Goal: Register for event/course

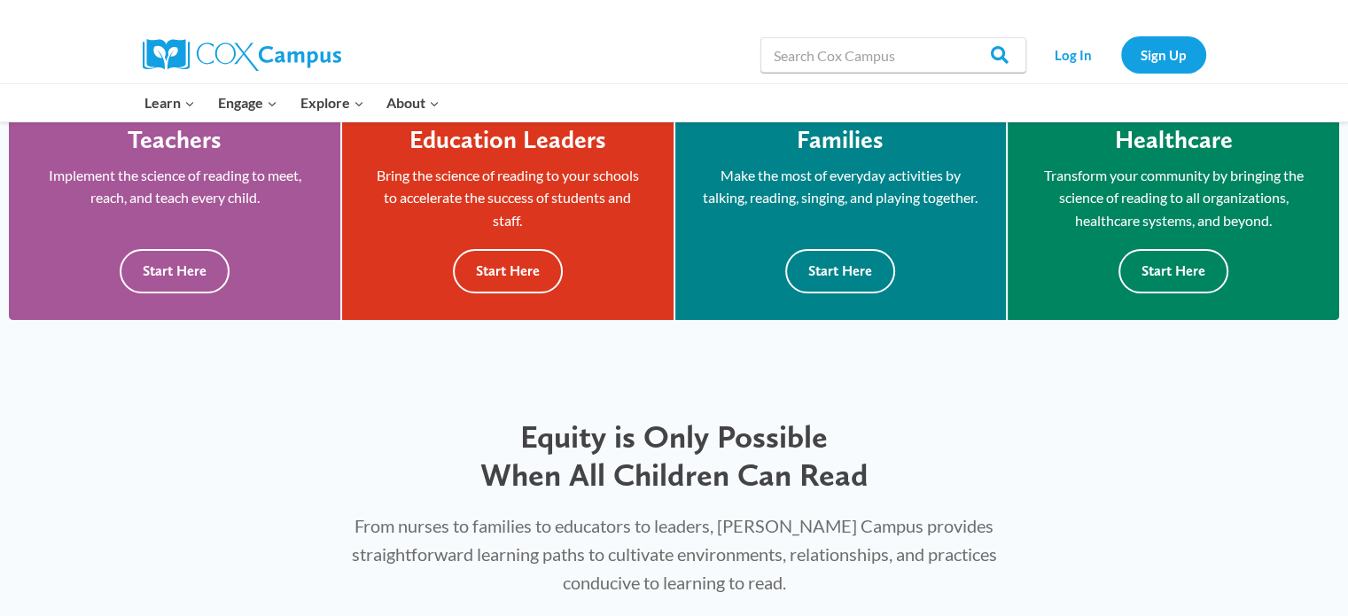
scroll to position [545, 0]
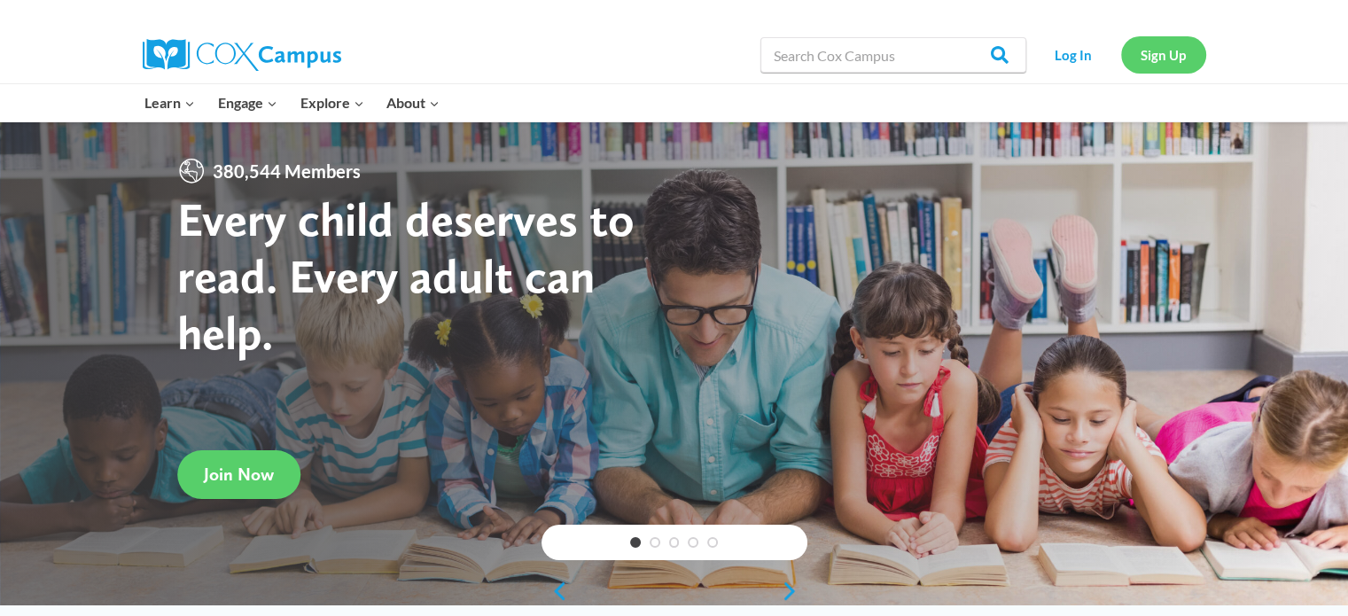
click at [1156, 53] on link "Sign Up" at bounding box center [1163, 54] width 85 height 36
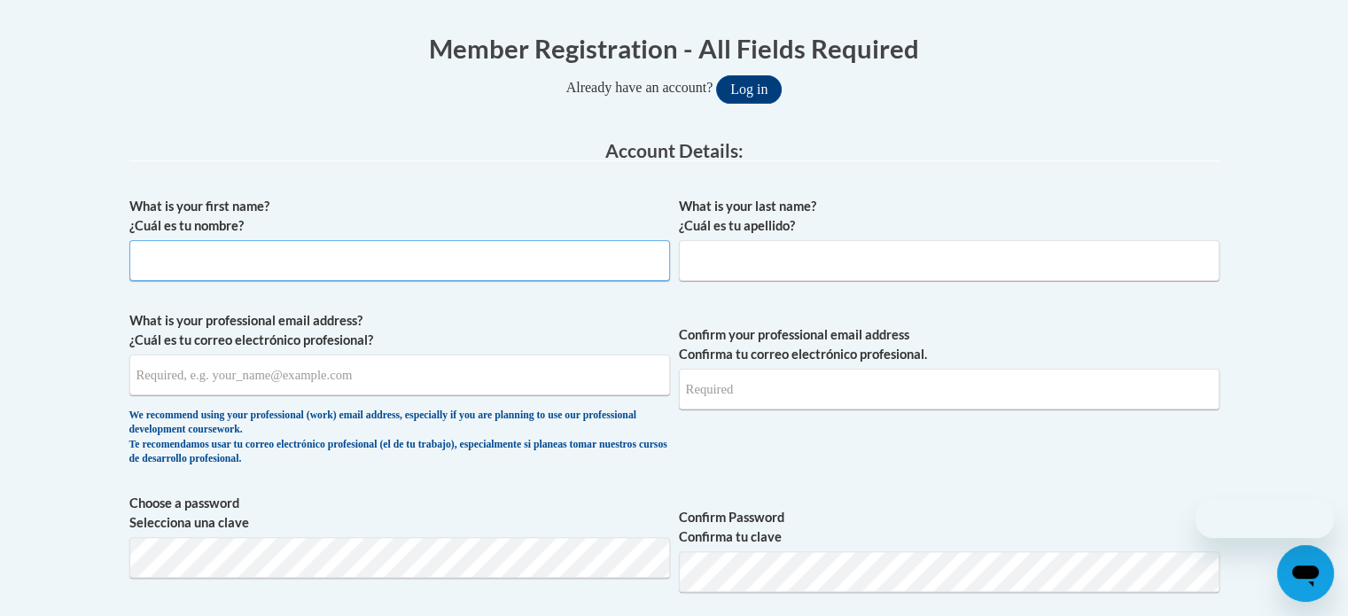
click at [436, 255] on input "What is your first name? ¿Cuál es tu nombre?" at bounding box center [399, 260] width 540 height 41
type input "[PERSON_NAME]"
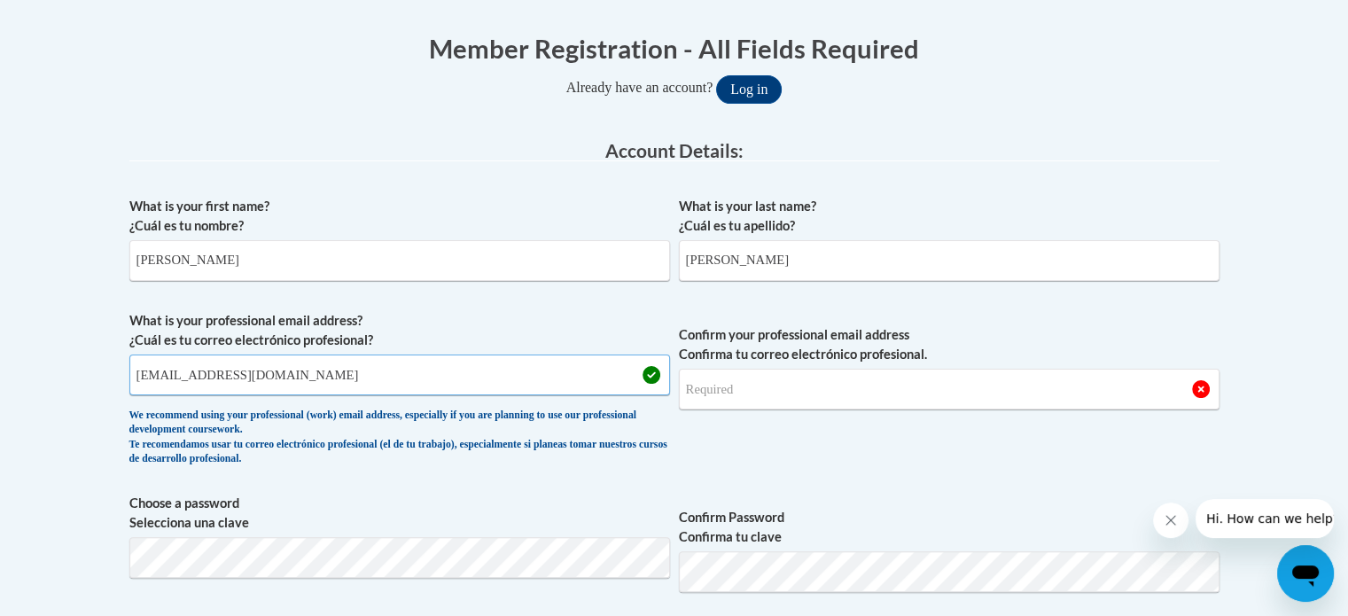
drag, startPoint x: 340, startPoint y: 377, endPoint x: 134, endPoint y: 361, distance: 207.1
click at [134, 361] on input "[EMAIL_ADDRESS][DOMAIN_NAME]" at bounding box center [399, 374] width 540 height 41
click at [271, 376] on input "[EMAIL_ADDRESS][DOMAIN_NAME]" at bounding box center [399, 374] width 540 height 41
drag, startPoint x: 401, startPoint y: 390, endPoint x: 96, endPoint y: 389, distance: 305.7
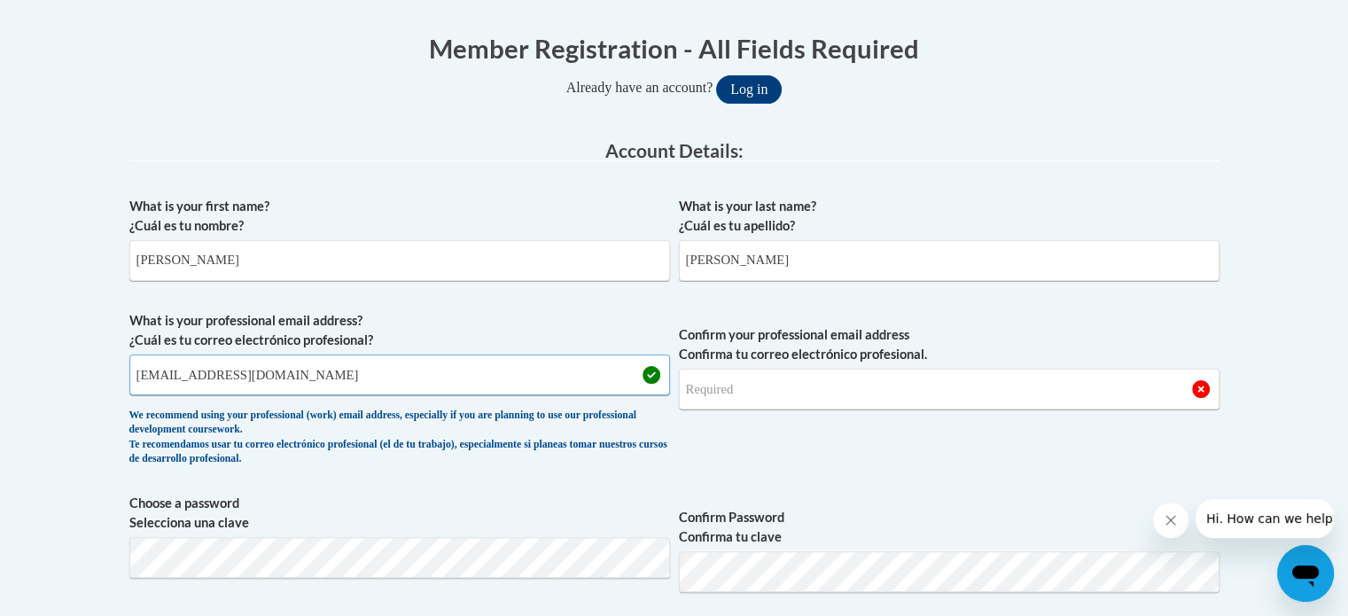
type input "[EMAIL_ADDRESS][DOMAIN_NAME]"
click at [731, 400] on input "Confirm your professional email address Confirma tu correo electrónico profesio…" at bounding box center [949, 389] width 540 height 41
click at [730, 392] on input "Confirm your professional email address Confirma tu correo electrónico profesio…" at bounding box center [949, 389] width 540 height 41
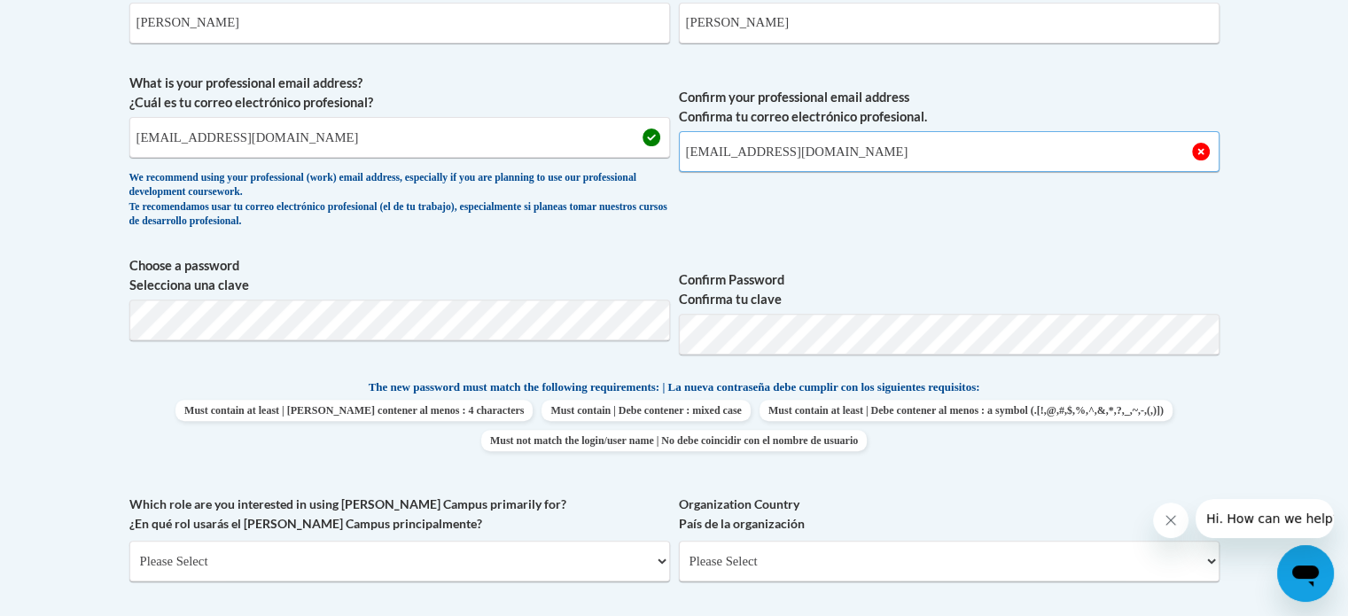
scroll to position [592, 0]
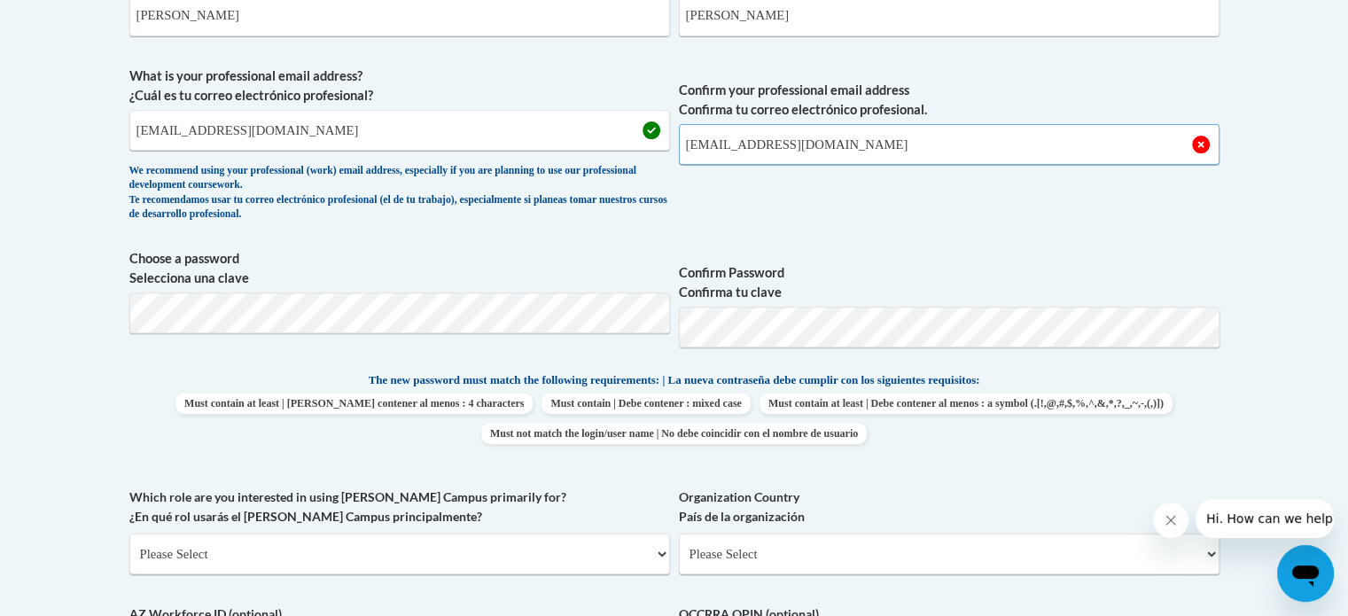
type input "srudolph@marietta-city.k12.ga.us"
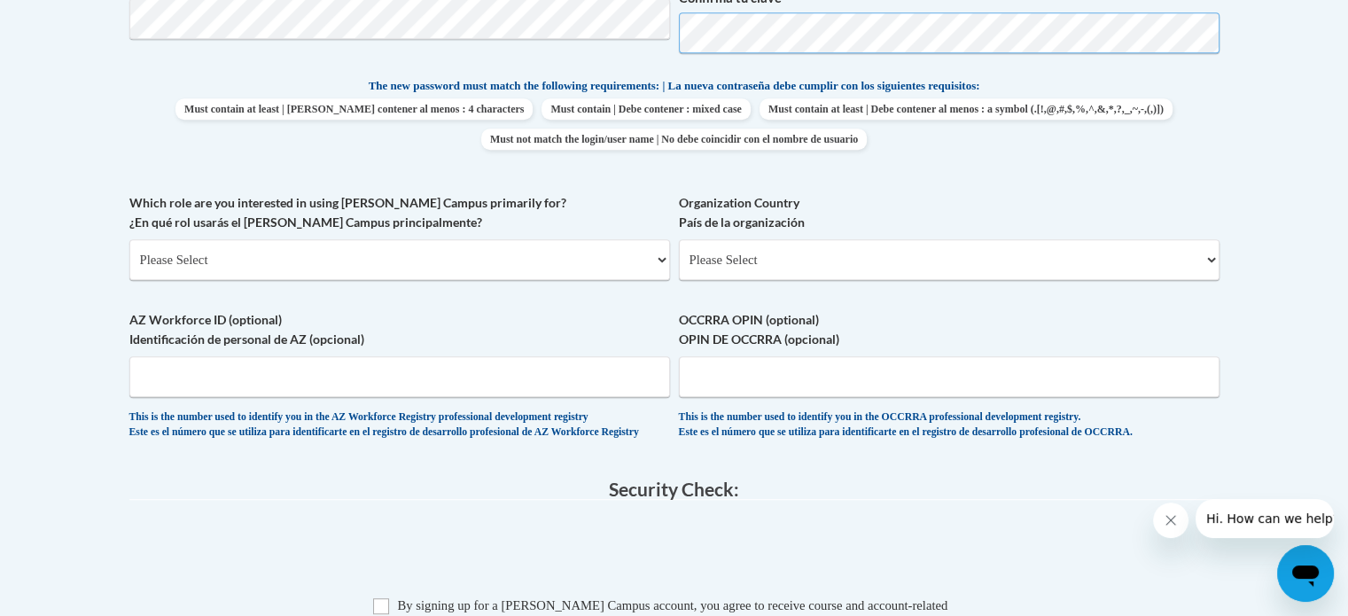
scroll to position [886, 0]
click at [323, 254] on select "Please Select College/University | Colegio/Universidad Community/Nonprofit Part…" at bounding box center [399, 259] width 540 height 41
select select "fbf2d438-af2f-41f8-98f1-81c410e29de3"
click at [129, 239] on select "Please Select College/University | Colegio/Universidad Community/Nonprofit Part…" at bounding box center [399, 259] width 540 height 41
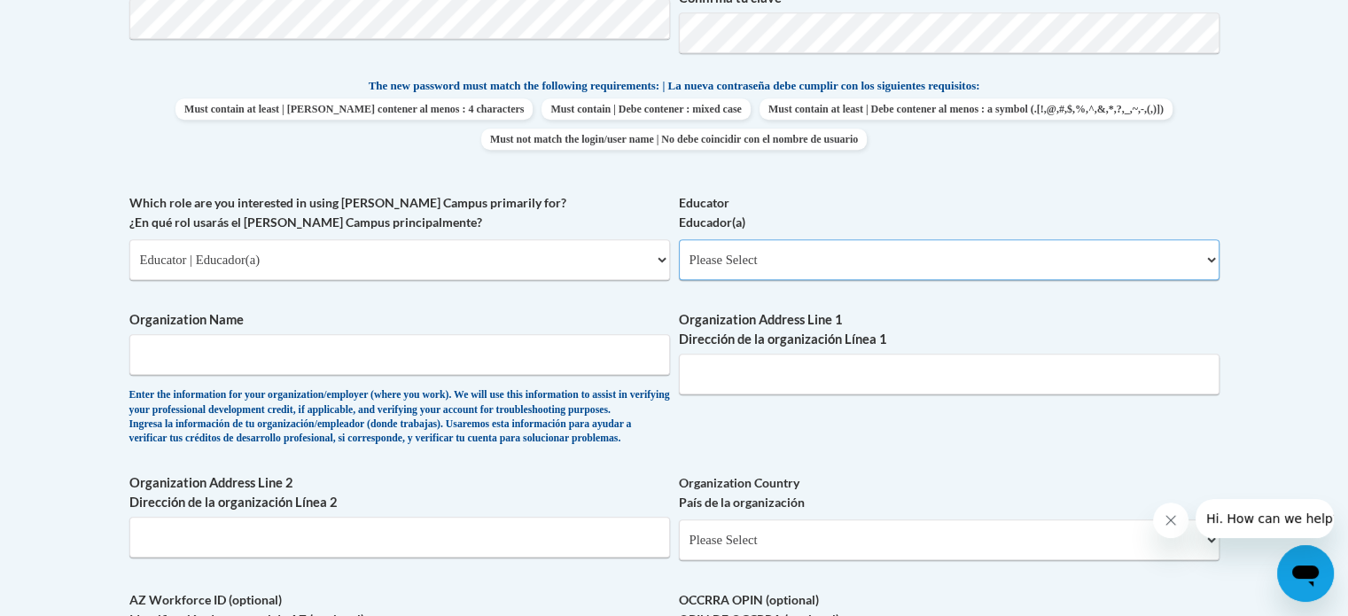
click at [752, 271] on select "Please Select Early Learning/Daycare Teacher/Family Home Care Provider | Maestr…" at bounding box center [949, 259] width 540 height 41
select select "6732b29e-f5f4-40e4-a595-7dafd2b8fb29"
click at [679, 239] on select "Please Select Early Learning/Daycare Teacher/Family Home Care Provider | Maestr…" at bounding box center [949, 259] width 540 height 41
drag, startPoint x: 497, startPoint y: 352, endPoint x: 436, endPoint y: 359, distance: 61.5
click at [436, 359] on input "Organization Name" at bounding box center [399, 354] width 540 height 41
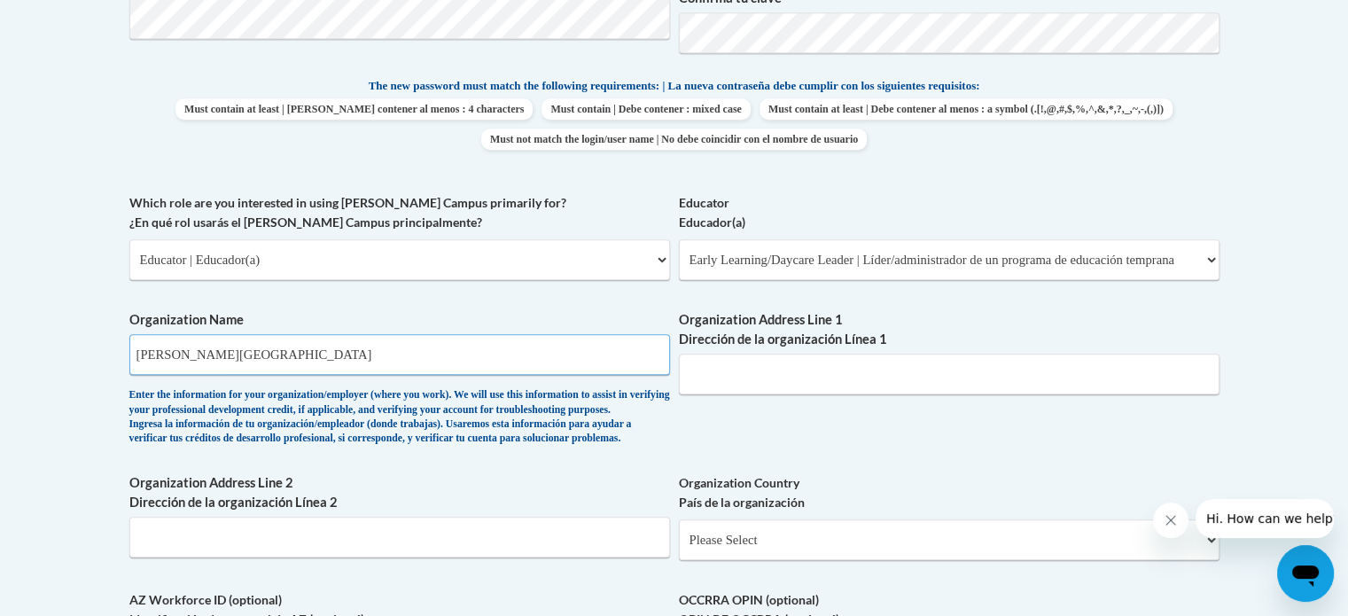
type input "Emily Lembeck learning center"
click at [781, 368] on input "Organization Address Line 1 Dirección de la organización Línea 1" at bounding box center [949, 374] width 540 height 41
click at [754, 375] on input "Organization Address Line 1 Dirección de la organización Línea 1" at bounding box center [949, 374] width 540 height 41
paste input "377 Henry Dr, Marietta GA 30064"
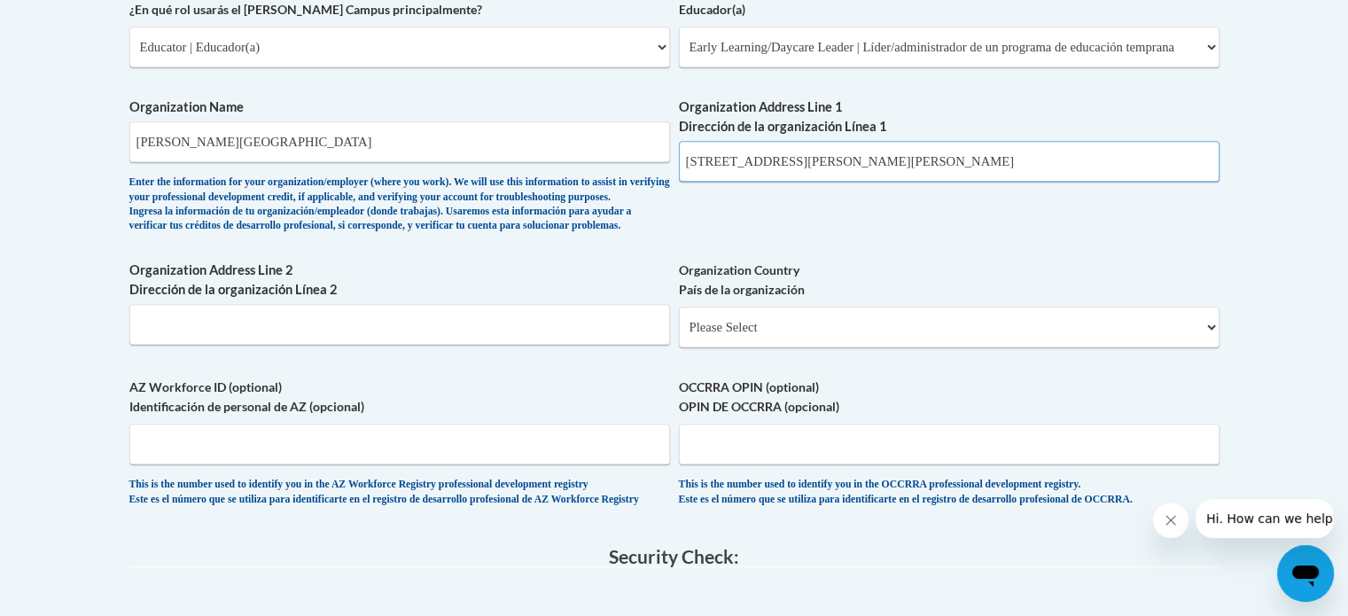
scroll to position [1100, 0]
type input "377 Henry Dr, Marietta GA 30064"
click at [727, 346] on select "Please Select United States | Estados Unidos Outside of the United States | Fue…" at bounding box center [949, 325] width 540 height 41
select select "ad49bcad-a171-4b2e-b99c-48b446064914"
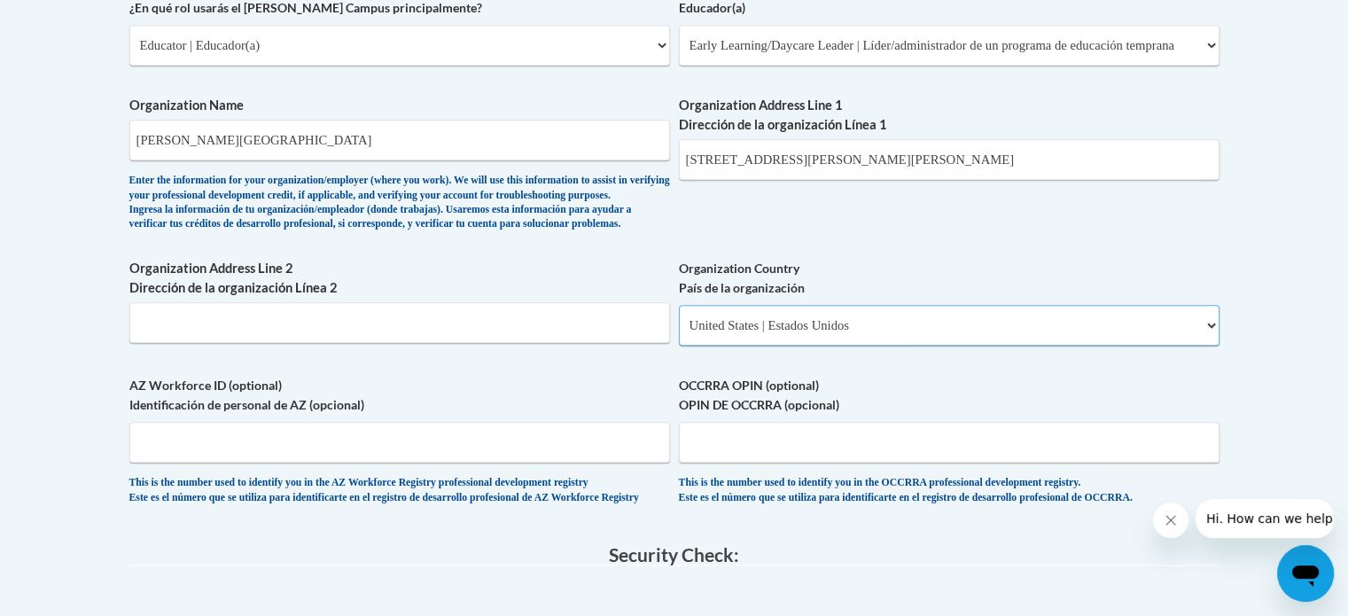
click at [679, 333] on select "Please Select United States | Estados Unidos Outside of the United States | Fue…" at bounding box center [949, 325] width 540 height 41
select select
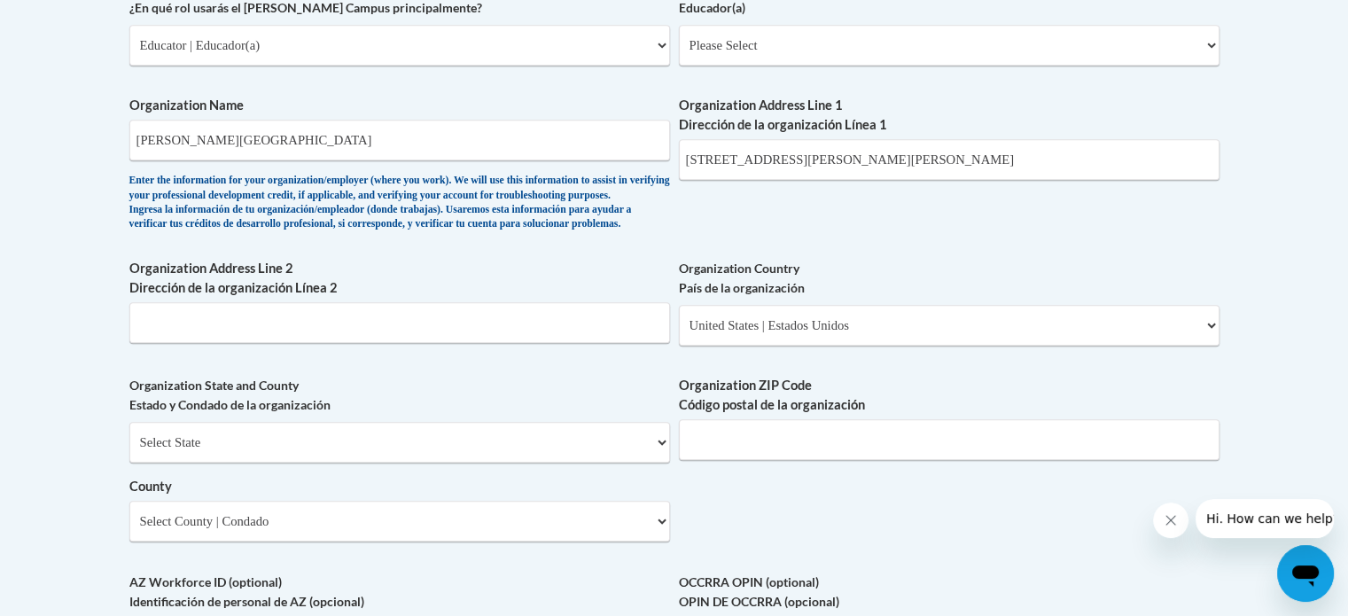
click at [522, 447] on span "Organization State and County Estado y Condado de la organización Select State …" at bounding box center [399, 459] width 540 height 166
click at [517, 462] on select "Select State Alabama Alaska Arizona Arkansas California Colorado Connecticut De…" at bounding box center [399, 442] width 540 height 41
select select "Georgia"
click at [129, 450] on select "Select State Alabama Alaska Arizona Arkansas California Colorado Connecticut De…" at bounding box center [399, 442] width 540 height 41
click at [266, 541] on select "Select County Appling Atkinson Bacon Baker Baldwin Banks Barrow Bartow Ben Hill…" at bounding box center [399, 521] width 540 height 41
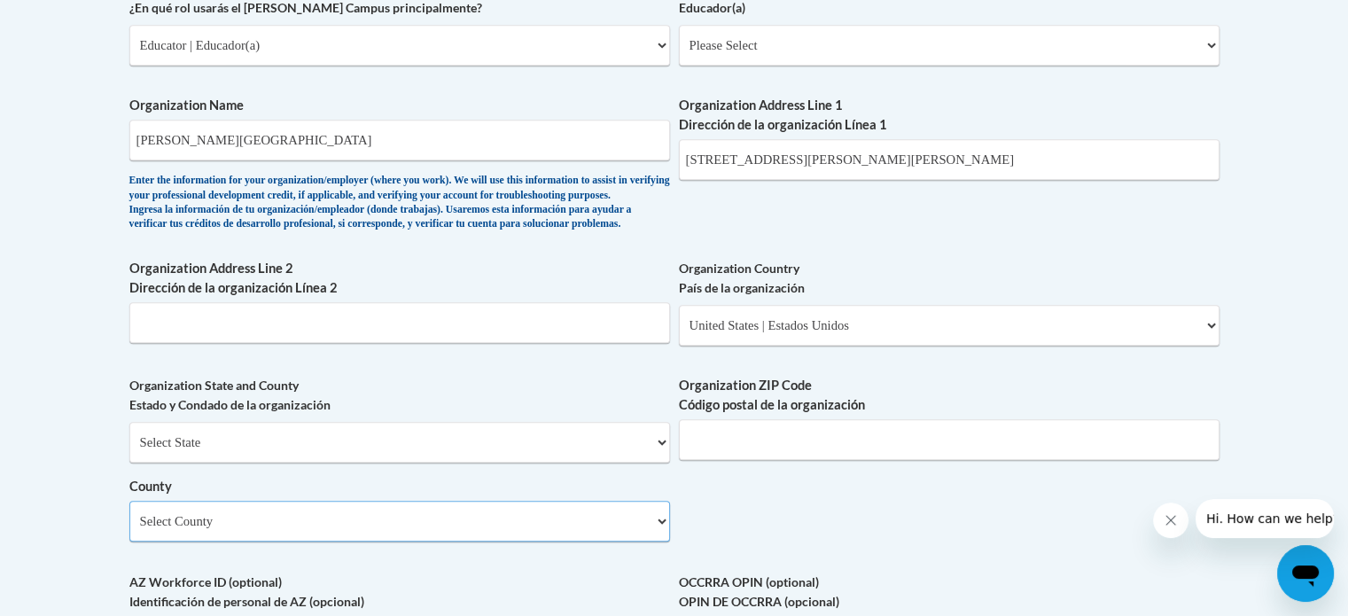
select select "Cobb"
click at [129, 529] on select "Select County Appling Atkinson Bacon Baker Baldwin Banks Barrow Bartow Ben Hill…" at bounding box center [399, 521] width 540 height 41
click at [797, 460] on input "Organization ZIP Code Código postal de la organización" at bounding box center [949, 439] width 540 height 41
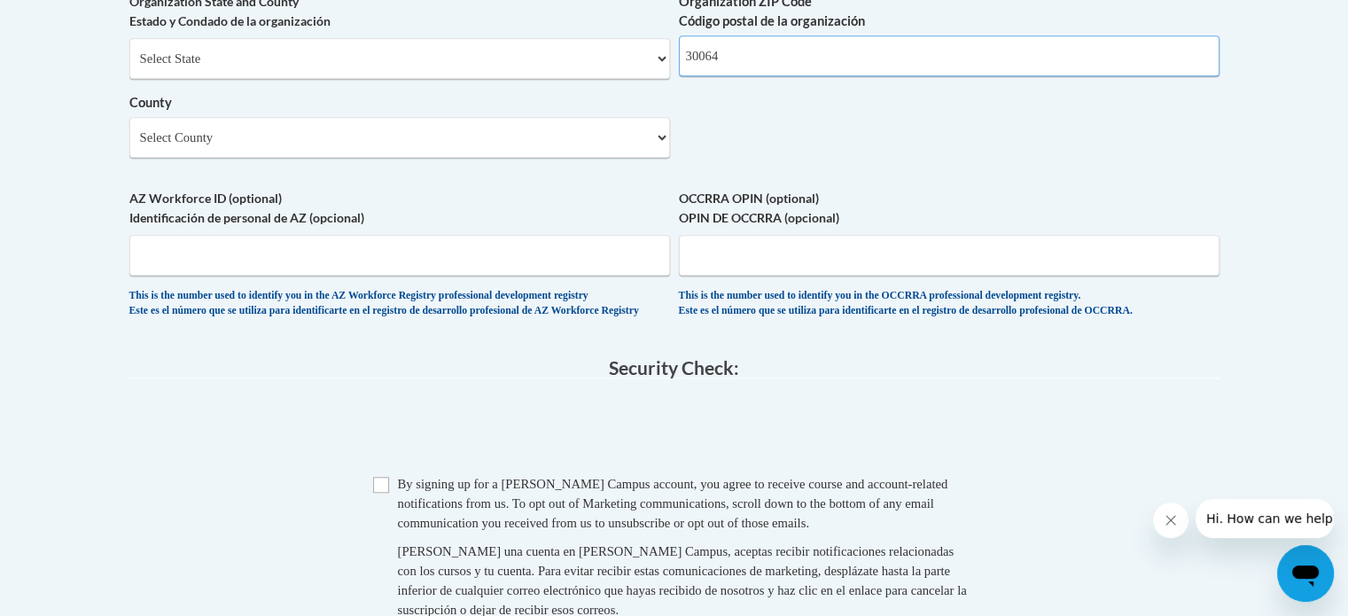
scroll to position [1485, 0]
type input "30064"
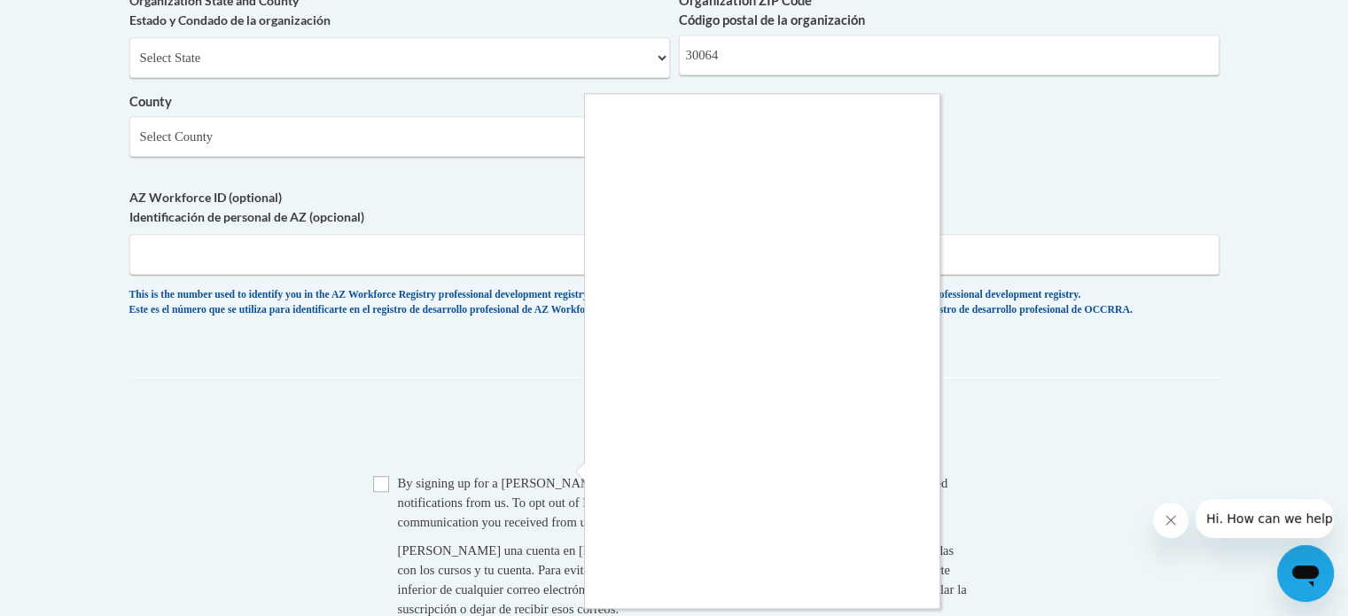
click at [378, 531] on div at bounding box center [674, 308] width 1348 height 616
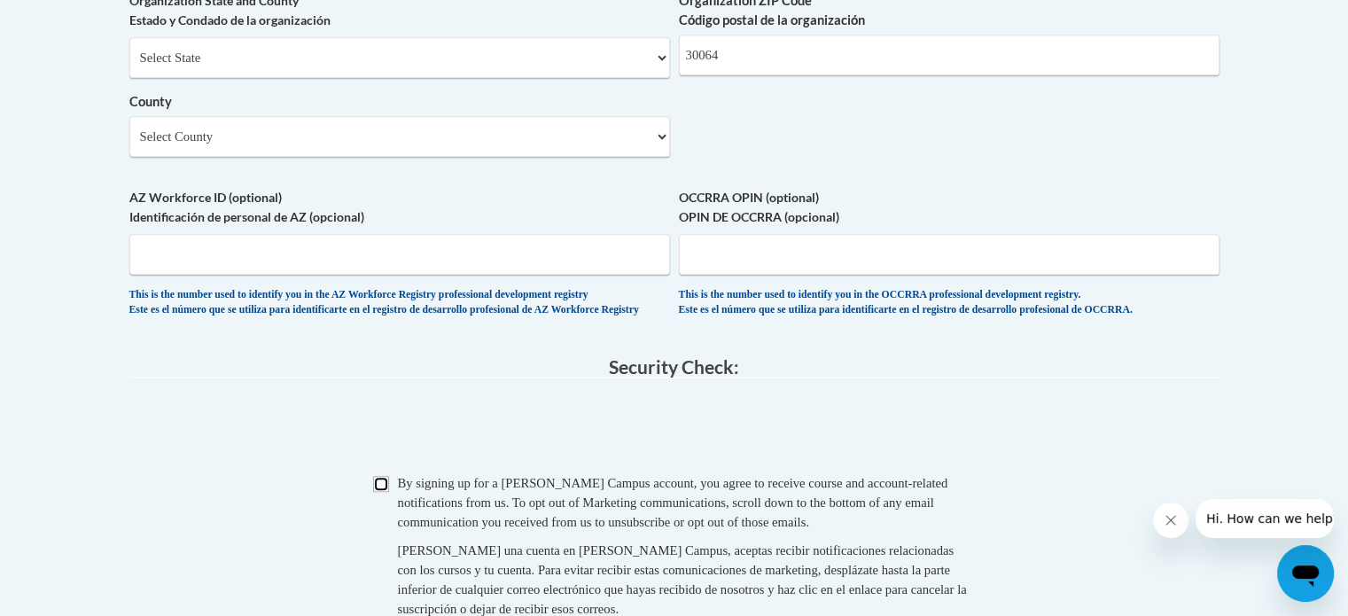
click at [387, 492] on input "Checkbox" at bounding box center [381, 484] width 16 height 16
checkbox input "true"
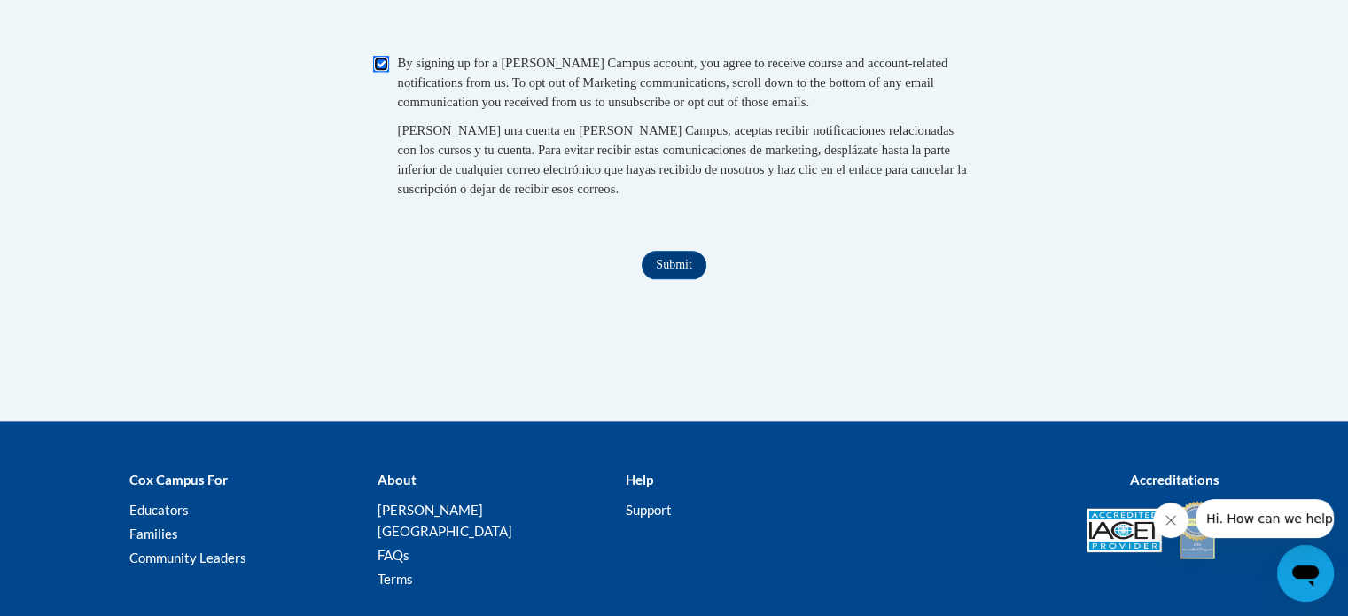
scroll to position [1910, 0]
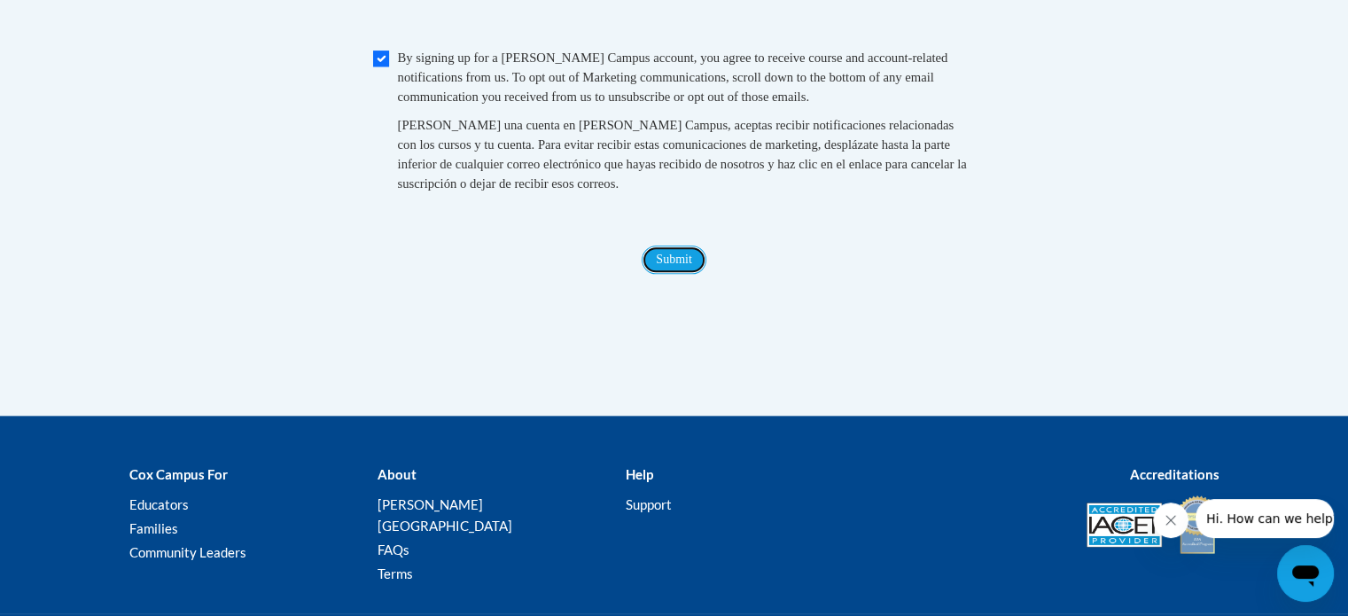
click at [691, 274] on input "Submit" at bounding box center [673, 259] width 64 height 28
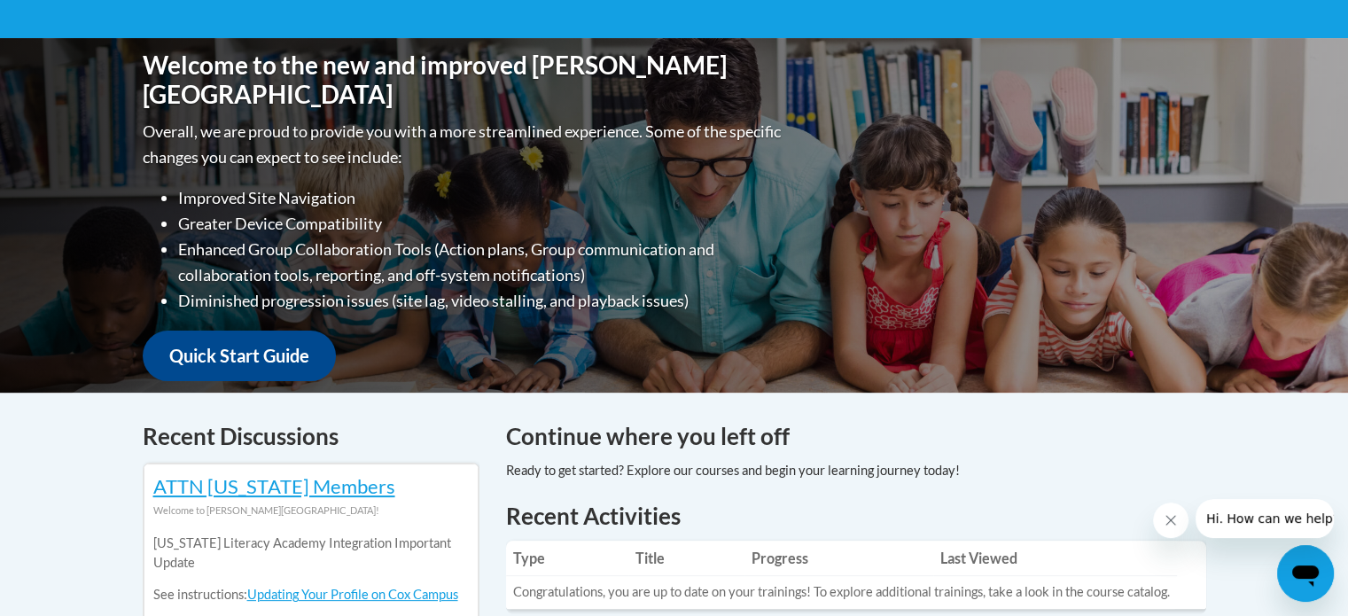
scroll to position [361, 0]
click at [239, 360] on link "Quick Start Guide" at bounding box center [239, 356] width 193 height 51
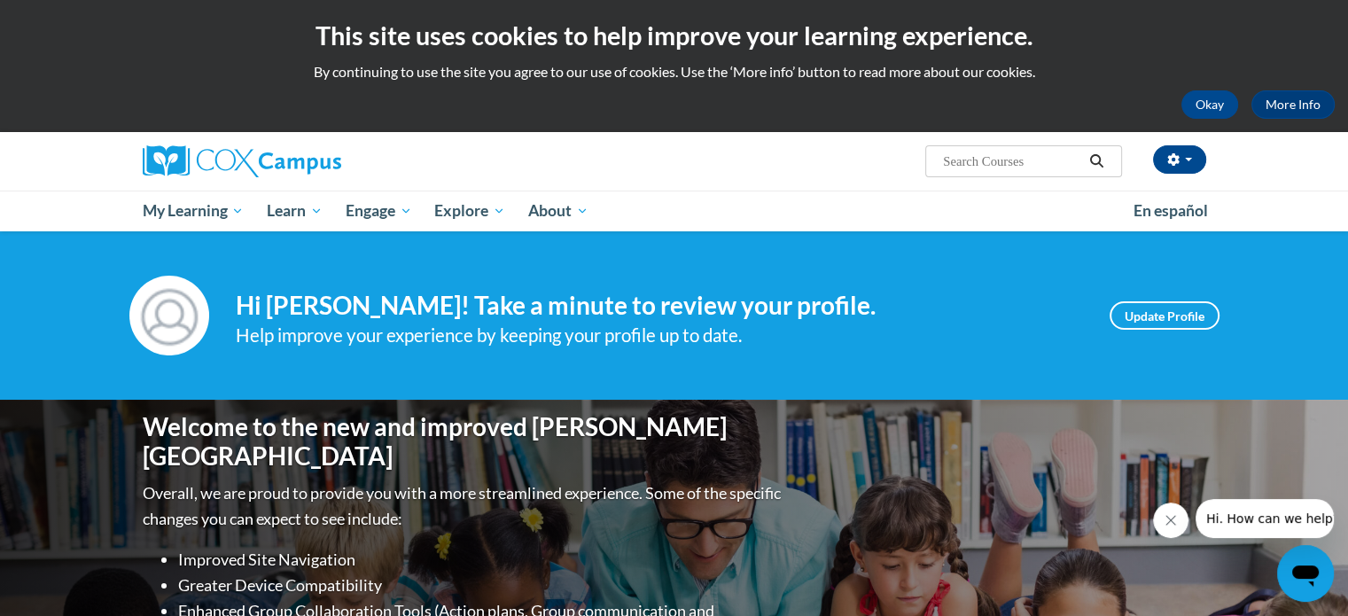
click at [983, 162] on input "Search..." at bounding box center [1012, 161] width 142 height 21
click at [983, 162] on input "th" at bounding box center [1012, 161] width 142 height 21
type input "the power of language"
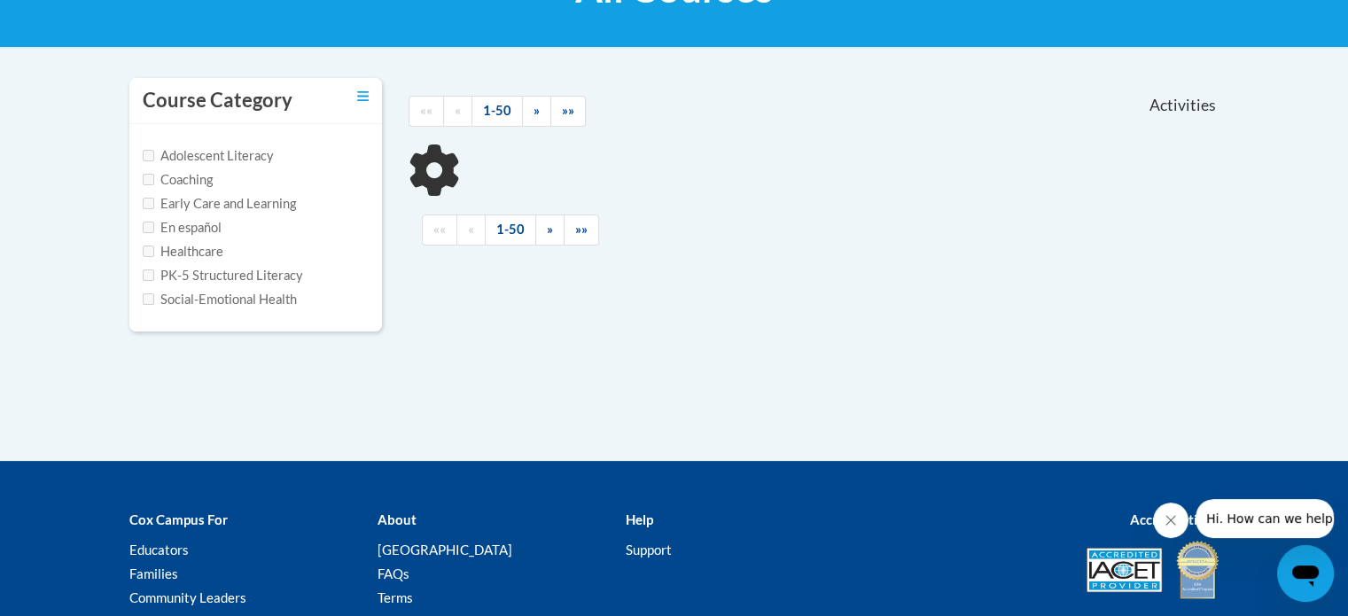
scroll to position [323, 0]
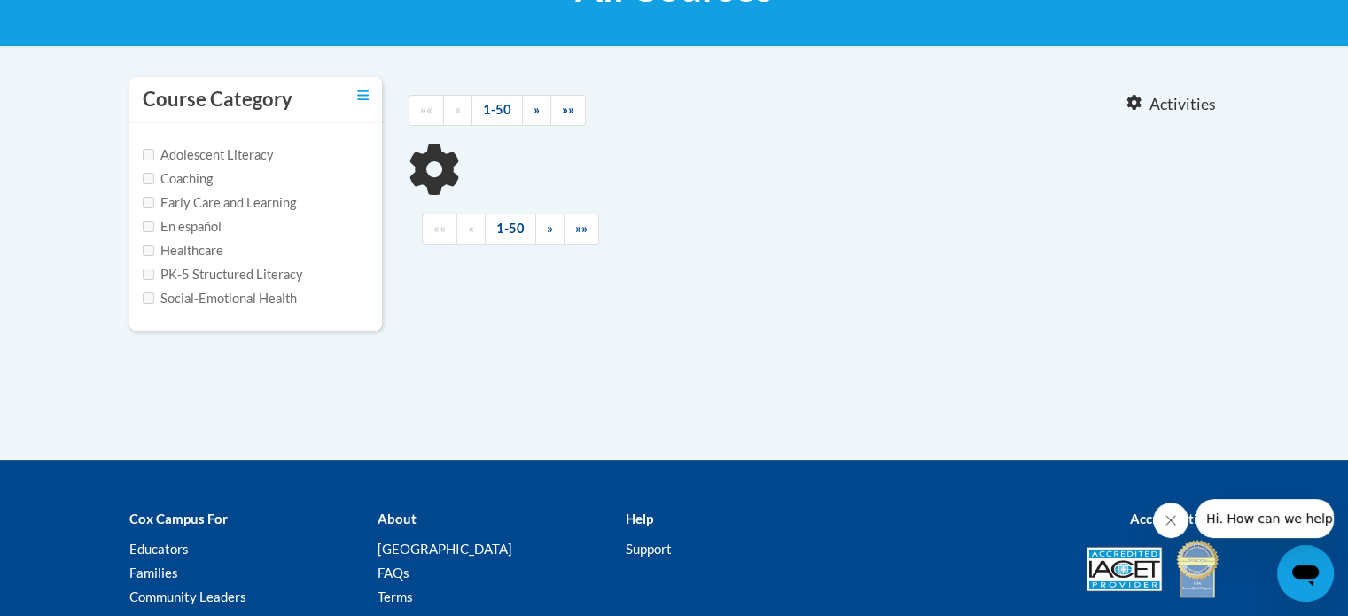
type input "the power of language"
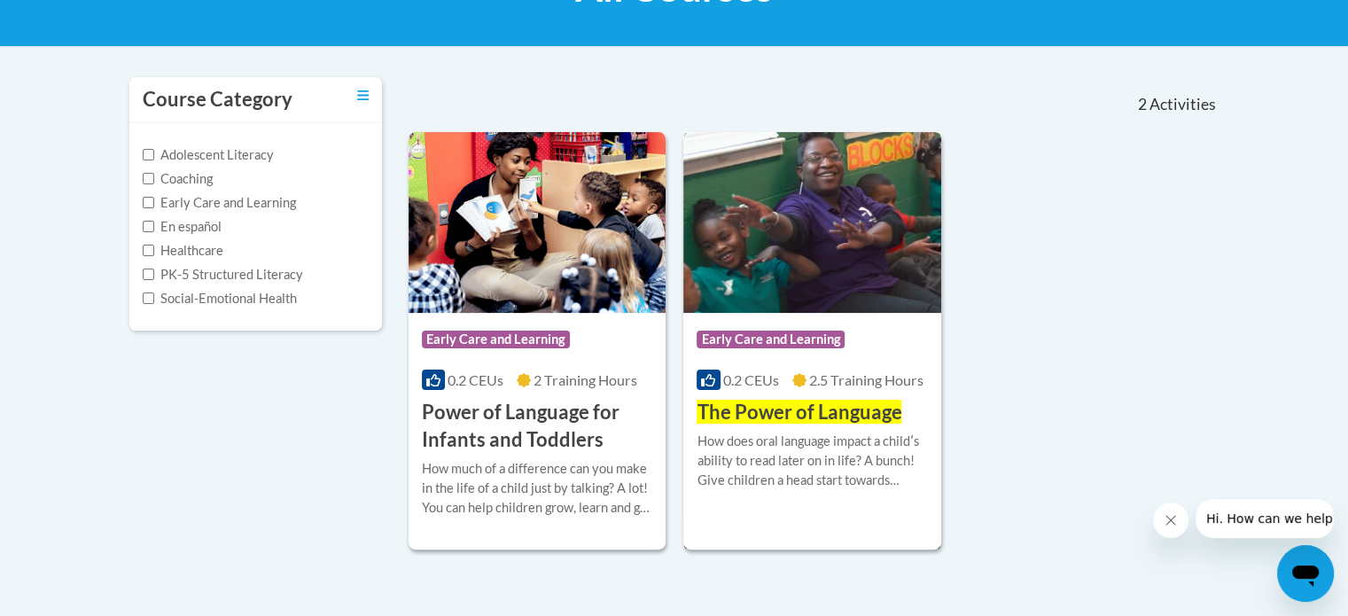
click at [789, 253] on img at bounding box center [812, 222] width 258 height 181
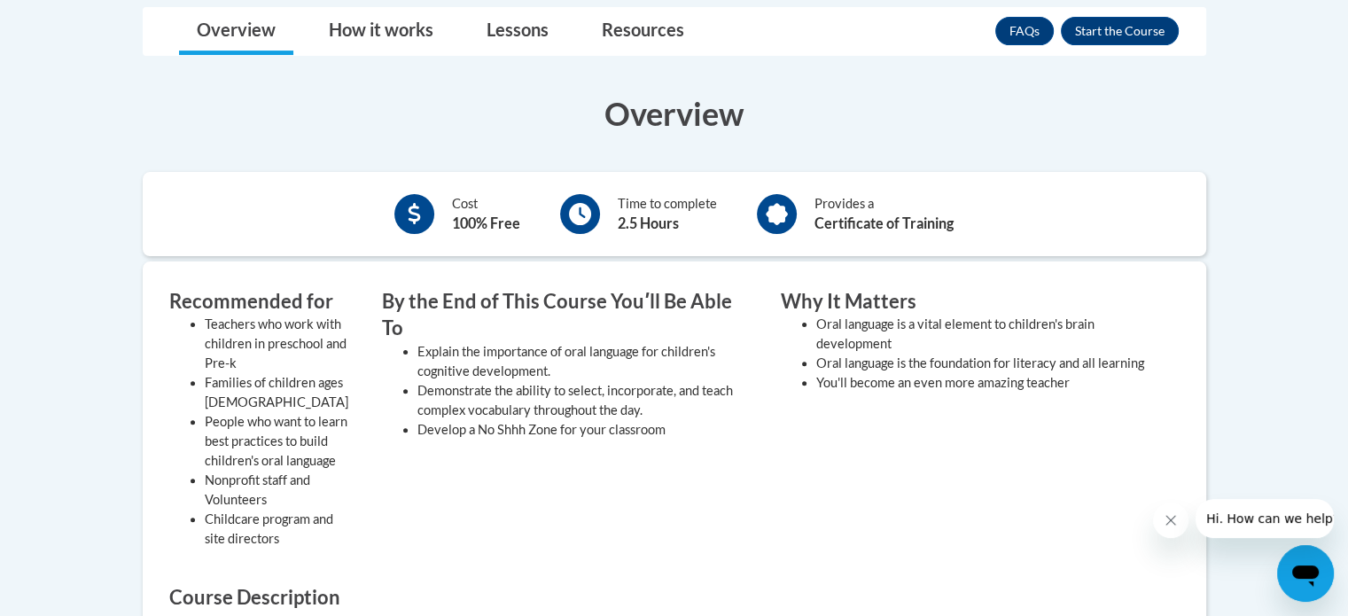
scroll to position [485, 0]
click at [1124, 33] on button "Enroll" at bounding box center [1120, 32] width 118 height 28
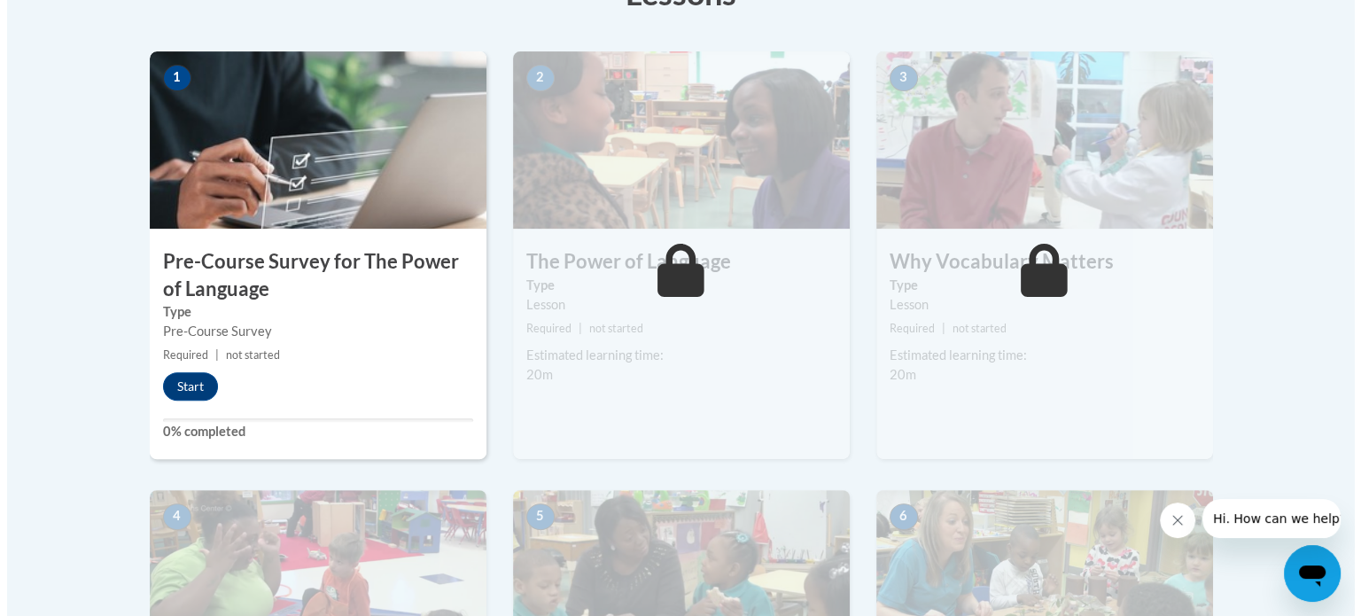
scroll to position [546, 0]
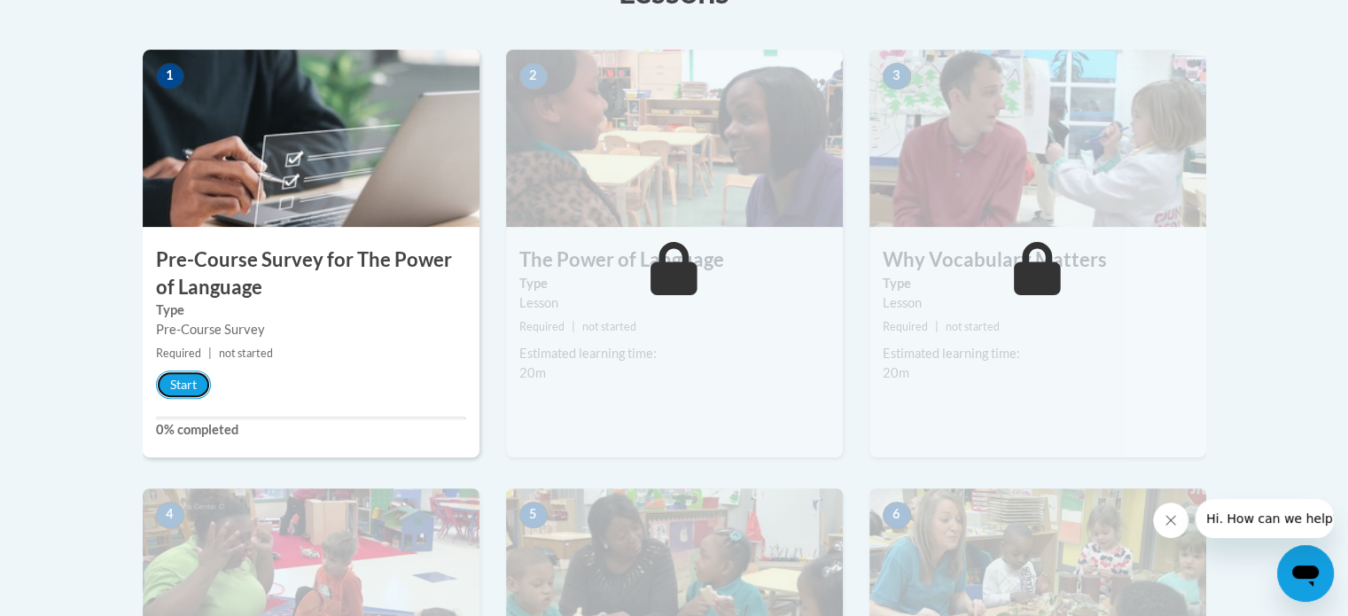
click at [182, 388] on button "Start" at bounding box center [183, 384] width 55 height 28
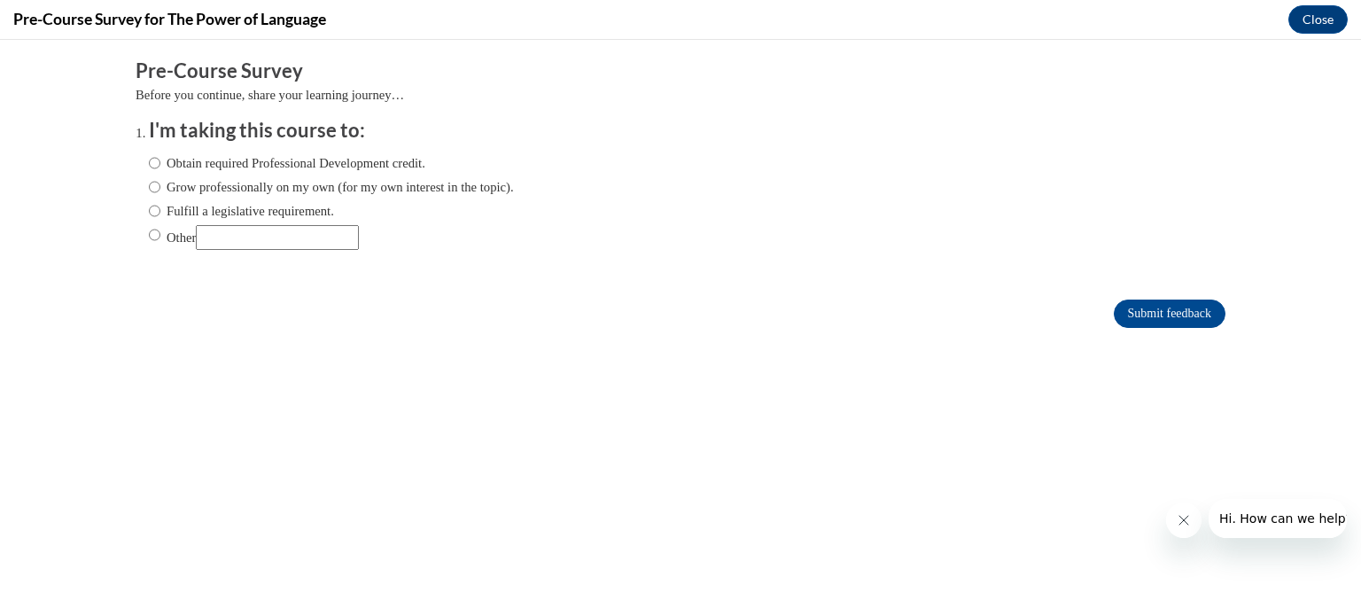
scroll to position [0, 0]
click at [237, 158] on label "Obtain required Professional Development credit." at bounding box center [287, 162] width 276 height 19
click at [160, 158] on input "Obtain required Professional Development credit." at bounding box center [155, 162] width 12 height 19
radio input "true"
click at [237, 164] on label "Obtain required Professional Development credit." at bounding box center [287, 162] width 276 height 19
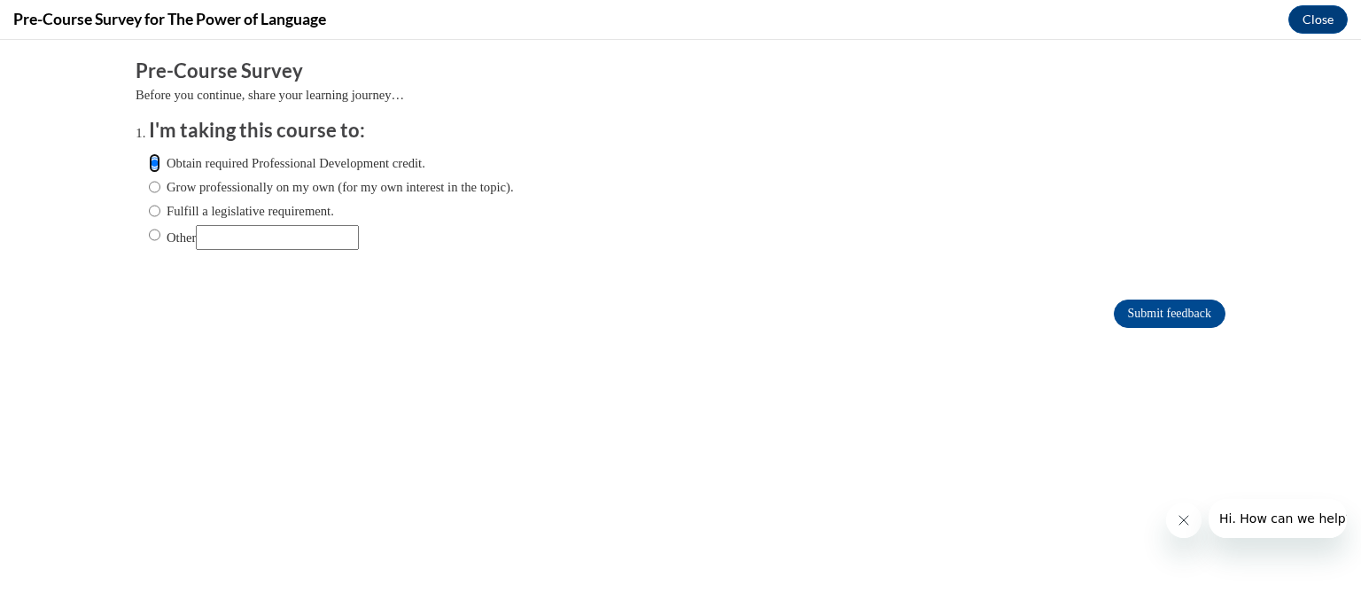
click at [160, 164] on input "Obtain required Professional Development credit." at bounding box center [155, 162] width 12 height 19
click at [237, 194] on label "Grow professionally on my own (for my own interest in the topic)." at bounding box center [331, 186] width 365 height 19
click at [160, 194] on input "Grow professionally on my own (for my own interest in the topic)." at bounding box center [155, 186] width 12 height 19
radio input "true"
click at [1180, 303] on input "Submit feedback" at bounding box center [1170, 313] width 112 height 28
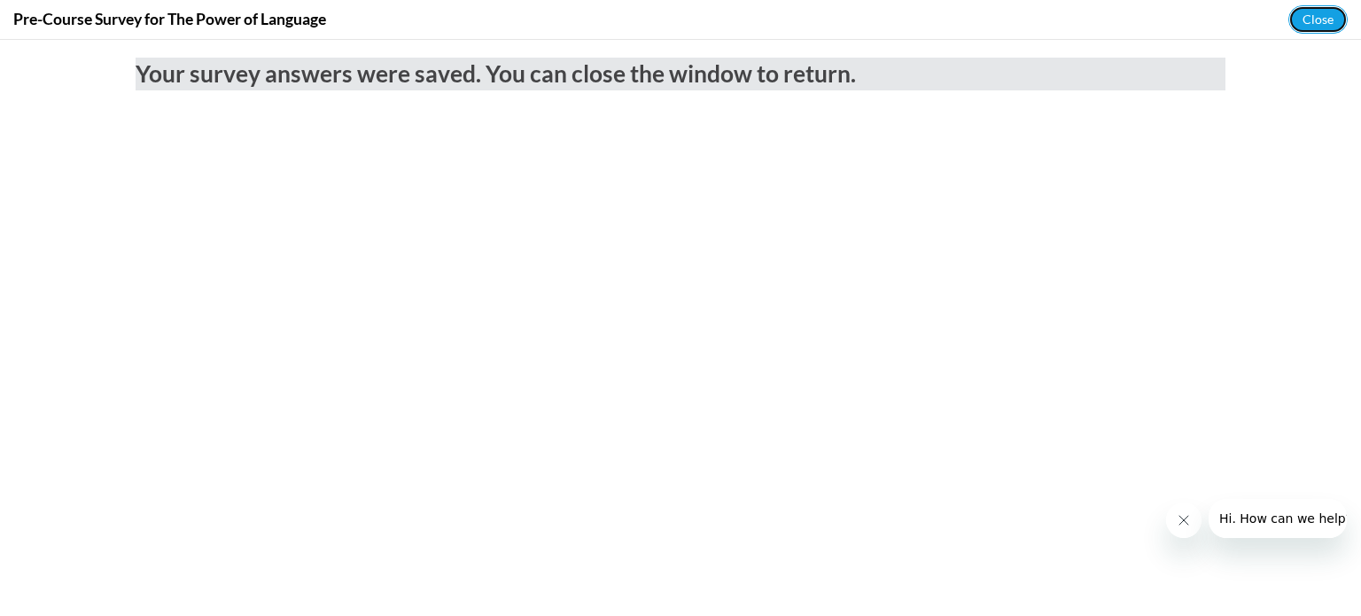
click at [1325, 14] on button "Close" at bounding box center [1317, 19] width 59 height 28
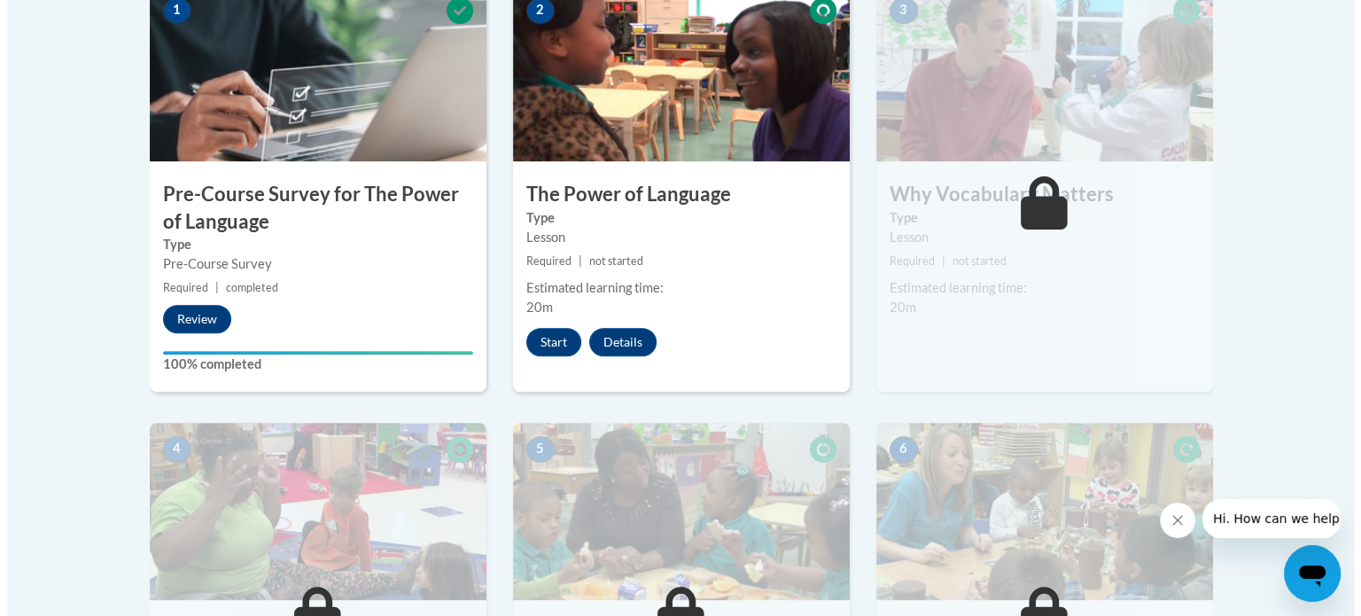
scroll to position [610, 0]
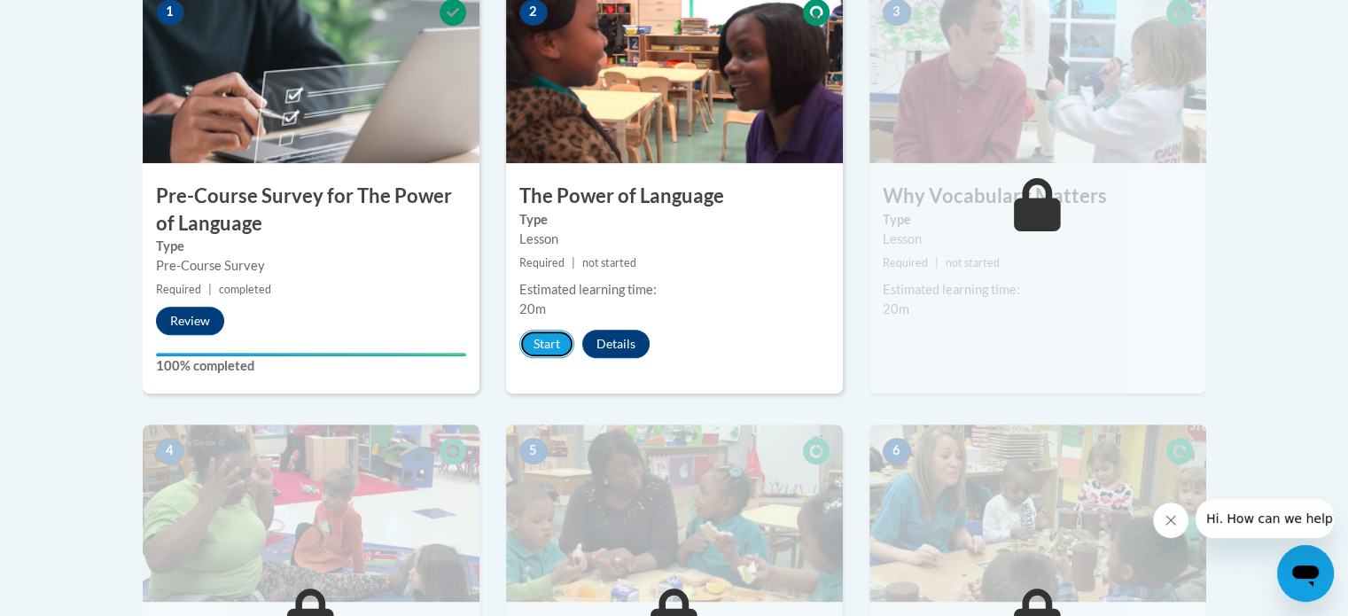
click at [550, 341] on button "Start" at bounding box center [546, 344] width 55 height 28
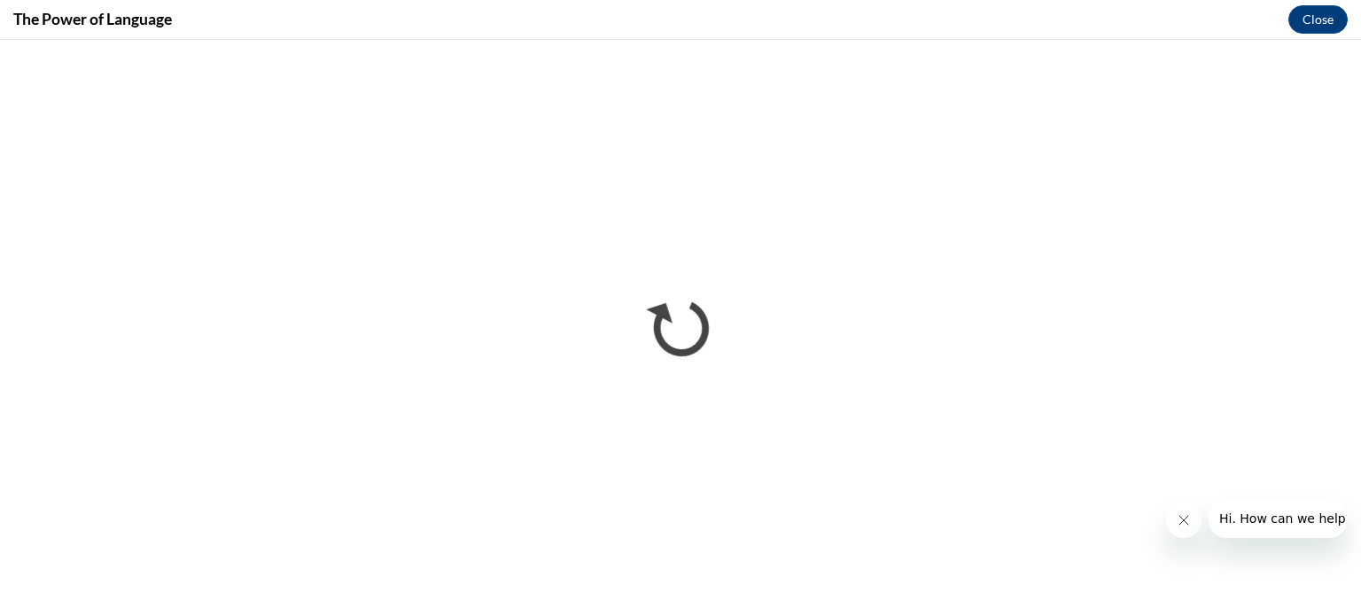
scroll to position [0, 0]
click at [1183, 527] on button "Close message from company" at bounding box center [1182, 519] width 35 height 35
